Goal: Information Seeking & Learning: Check status

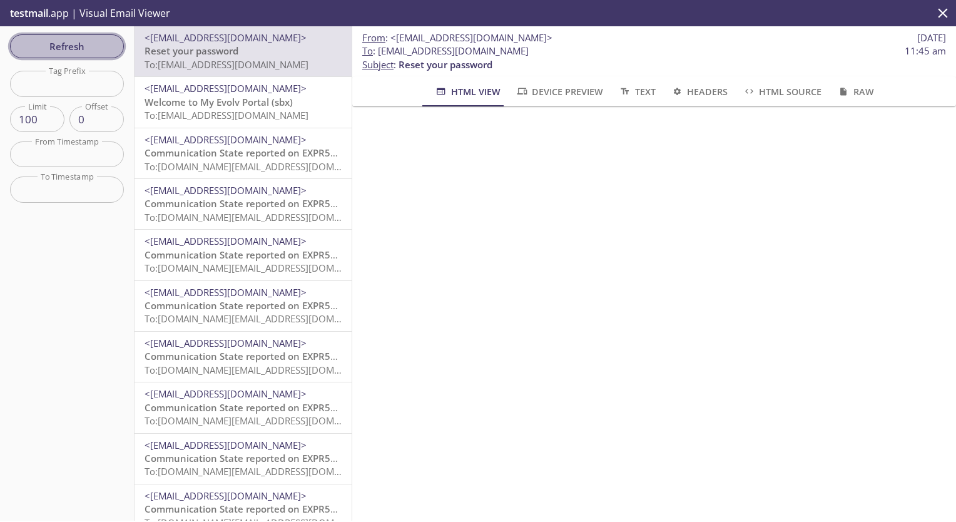
click at [73, 45] on span "Refresh" at bounding box center [67, 46] width 94 height 16
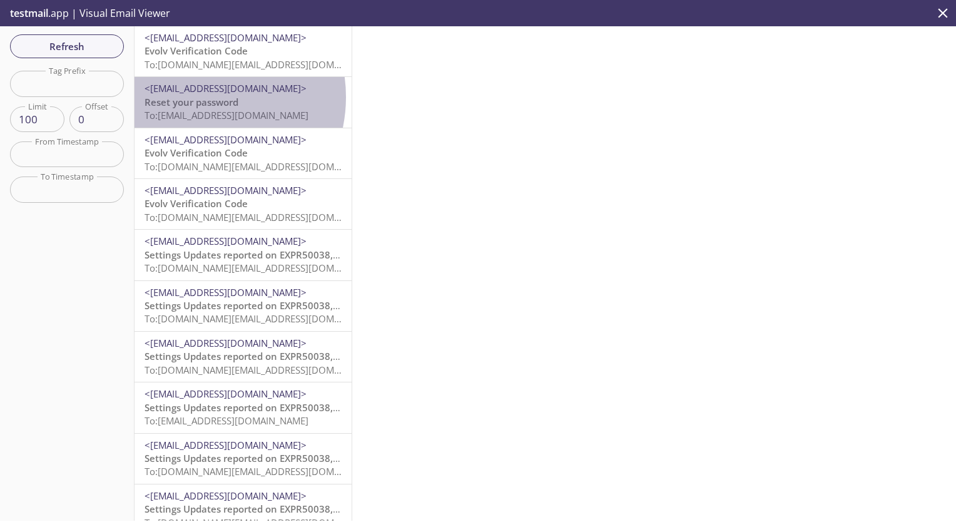
click at [195, 97] on span "Reset your password" at bounding box center [192, 102] width 94 height 13
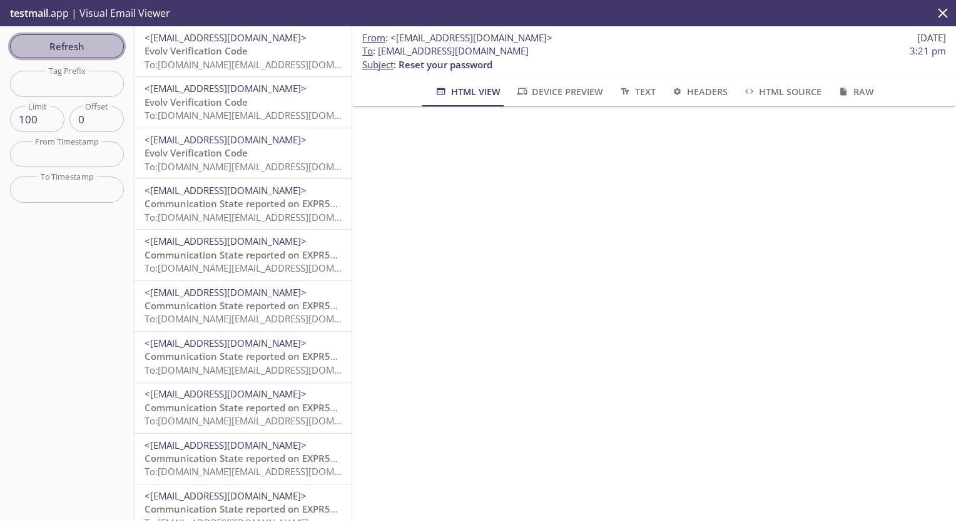
click at [69, 47] on span "Refresh" at bounding box center [67, 46] width 94 height 16
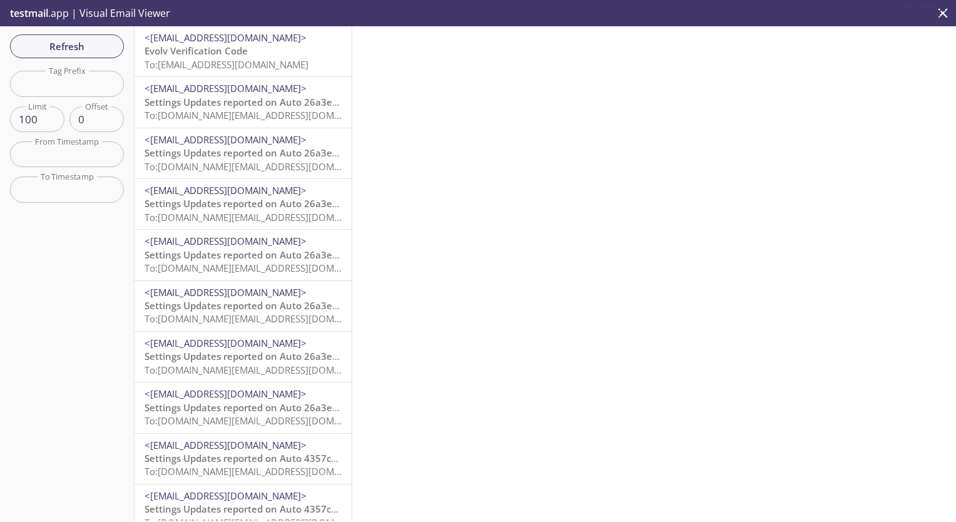
click at [210, 54] on span "Evolv Verification Code" at bounding box center [196, 50] width 103 height 13
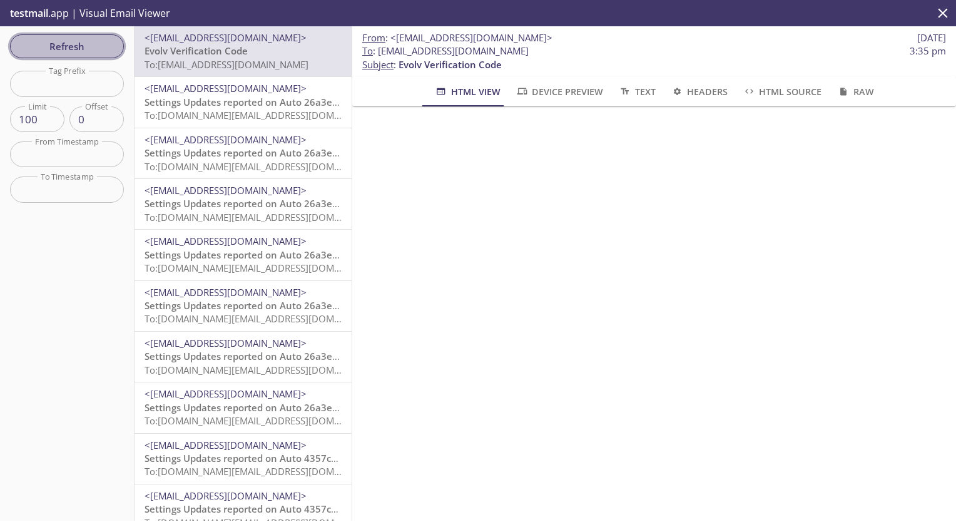
click at [84, 43] on span "Refresh" at bounding box center [67, 46] width 94 height 16
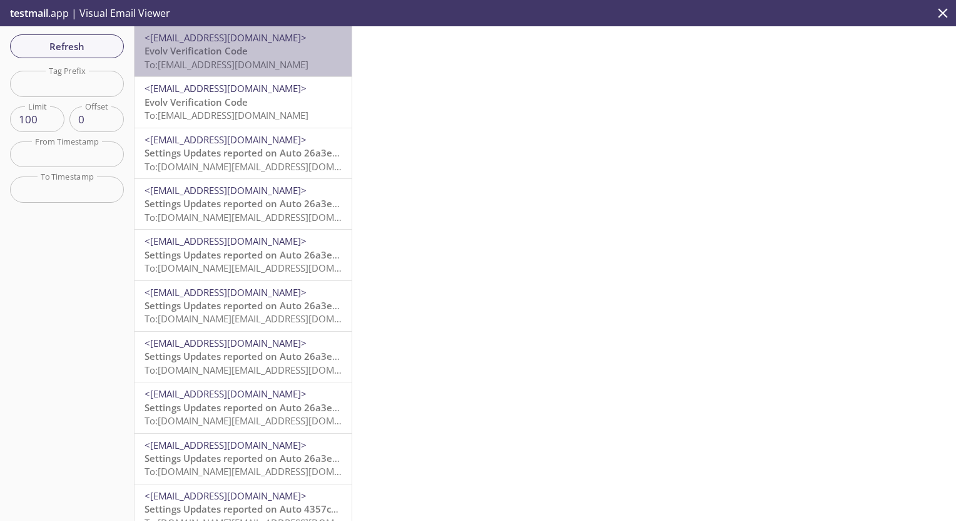
click at [245, 43] on span "<[EMAIL_ADDRESS][DOMAIN_NAME]>" at bounding box center [226, 37] width 162 height 13
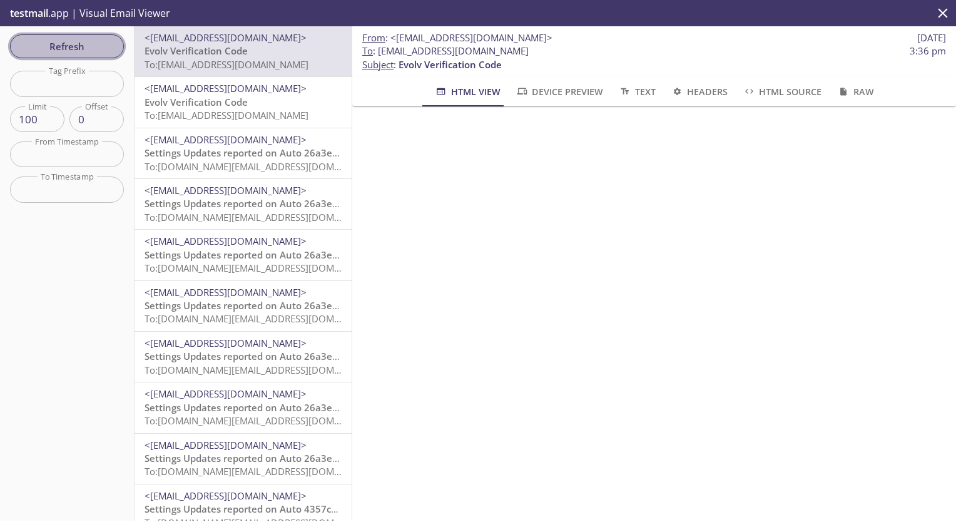
click at [78, 46] on span "Refresh" at bounding box center [67, 46] width 94 height 16
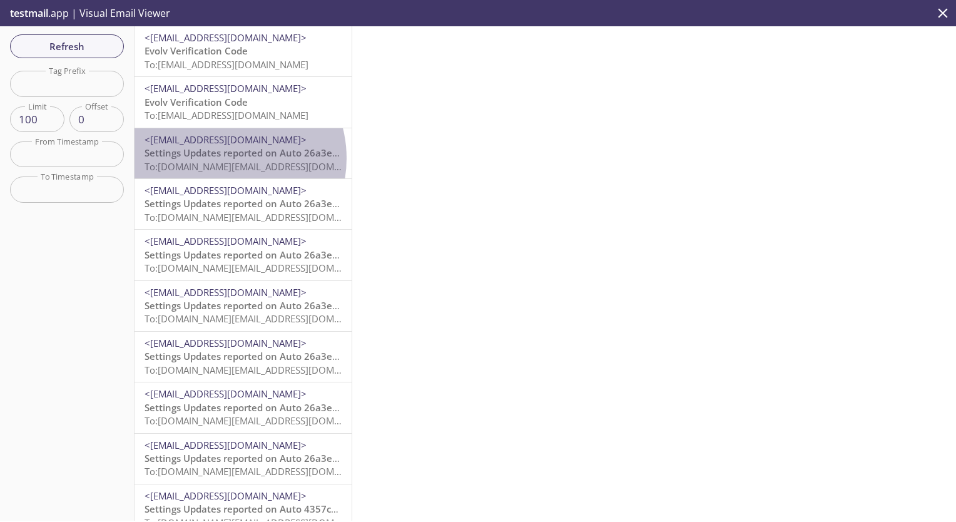
click at [222, 158] on span "Settings Updates reported on Auto 26a3ec3, null, Evolv Technology AppTest - Lab…" at bounding box center [364, 152] width 439 height 13
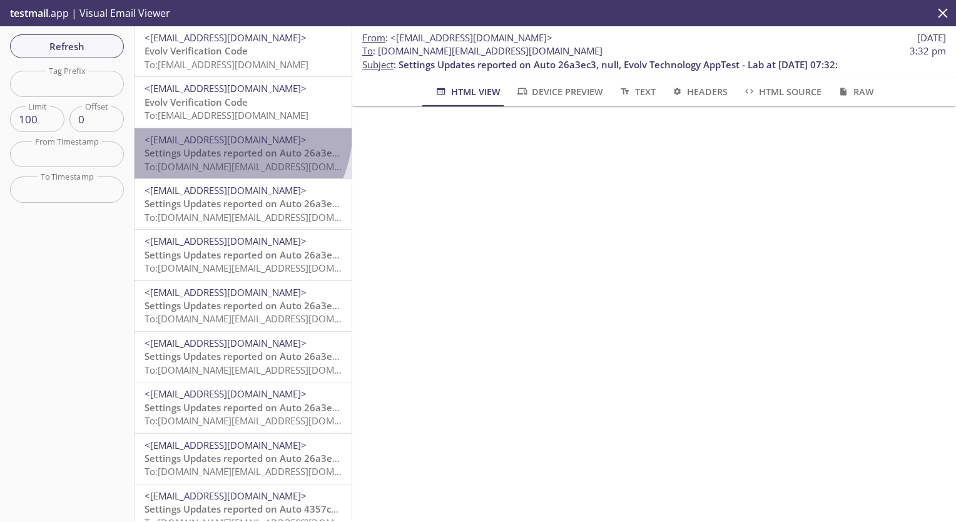
click at [218, 128] on div "<[EMAIL_ADDRESS][DOMAIN_NAME]> Settings Updates reported on Auto 26a3ec3, null,…" at bounding box center [243, 153] width 217 height 50
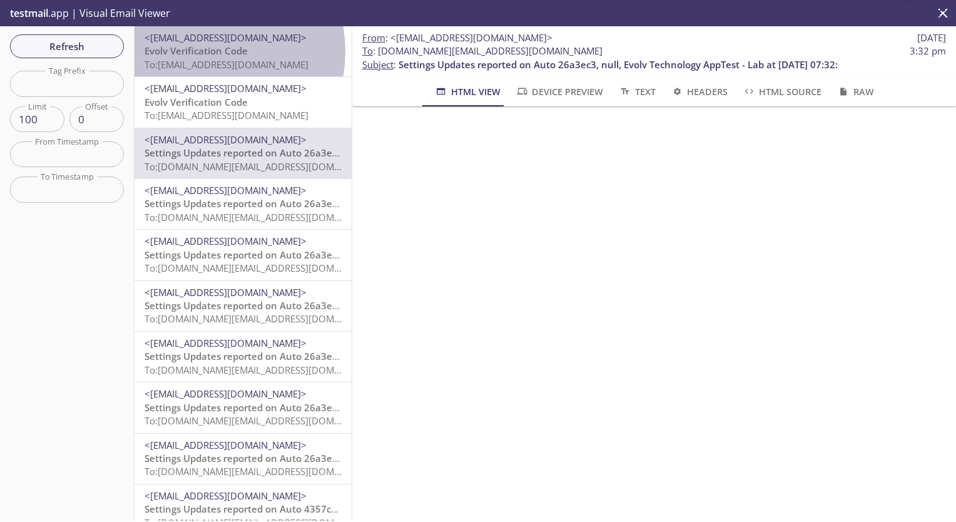
click at [200, 51] on span "Evolv Verification Code" at bounding box center [196, 50] width 103 height 13
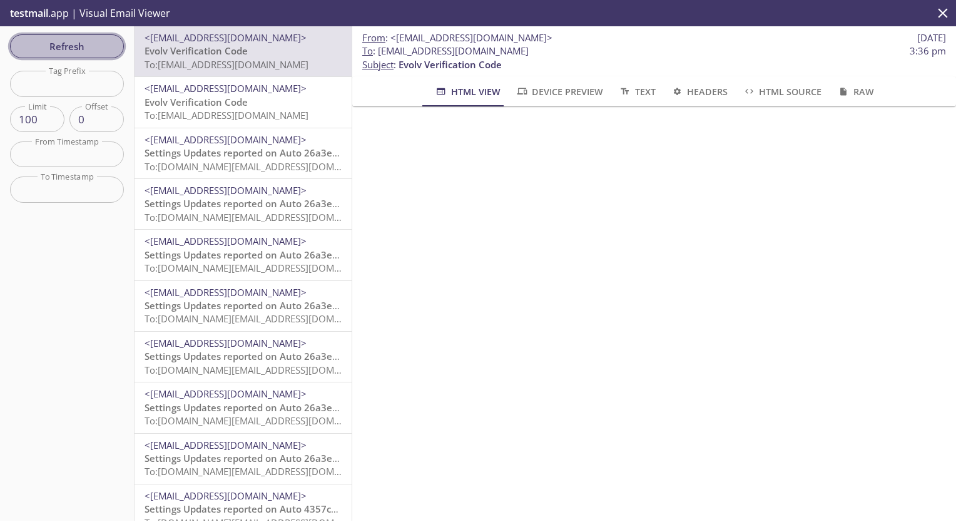
click at [101, 44] on span "Refresh" at bounding box center [67, 46] width 94 height 16
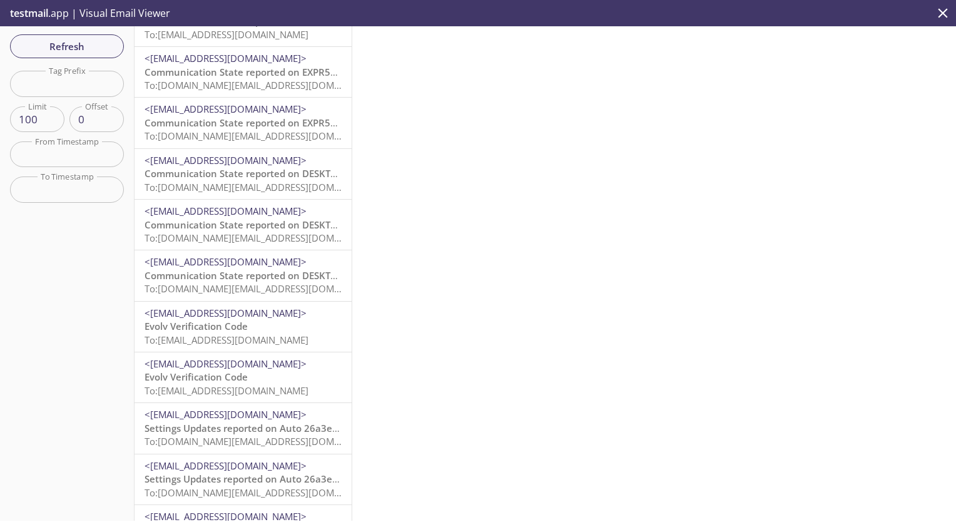
scroll to position [488, 0]
